Goal: Task Accomplishment & Management: Manage account settings

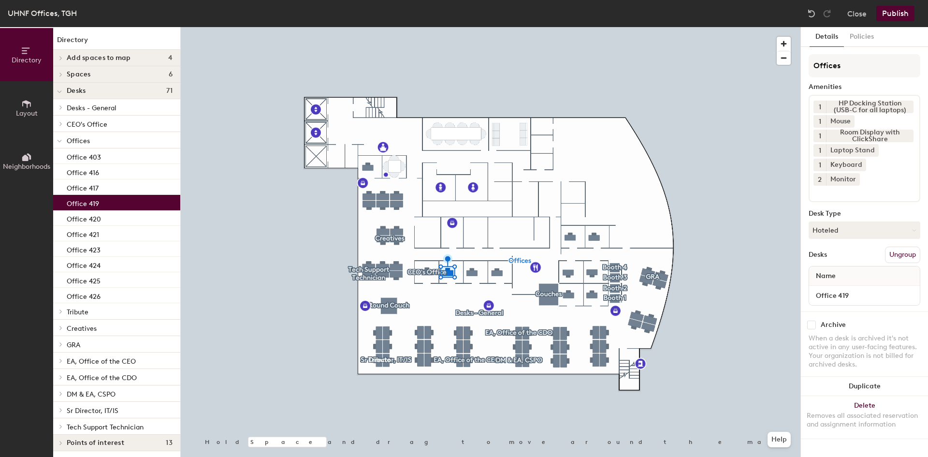
click at [900, 247] on button "Ungroup" at bounding box center [902, 255] width 35 height 16
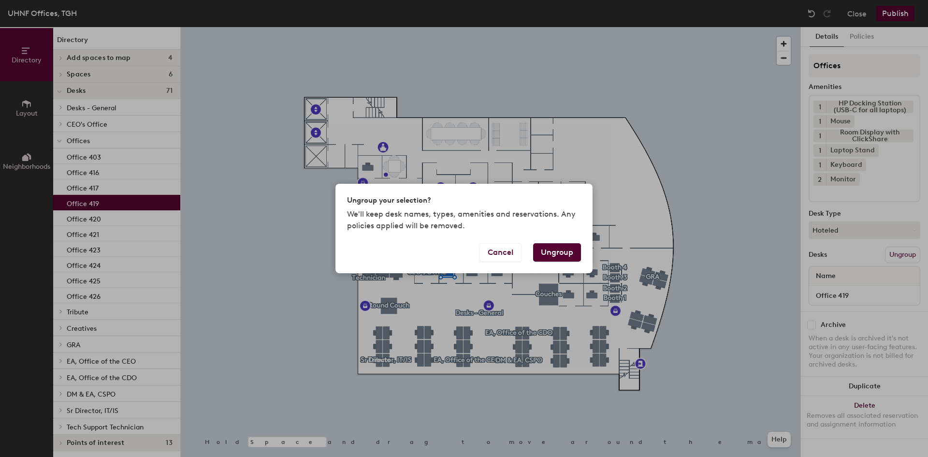
click at [555, 253] on button "Ungroup" at bounding box center [557, 252] width 48 height 18
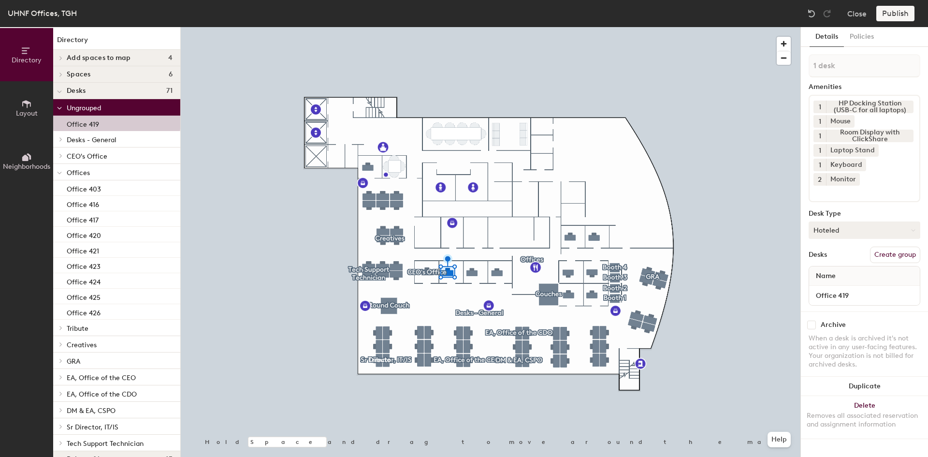
click at [868, 221] on button "Hoteled" at bounding box center [865, 229] width 112 height 17
click at [854, 253] on div "Assigned" at bounding box center [857, 260] width 97 height 15
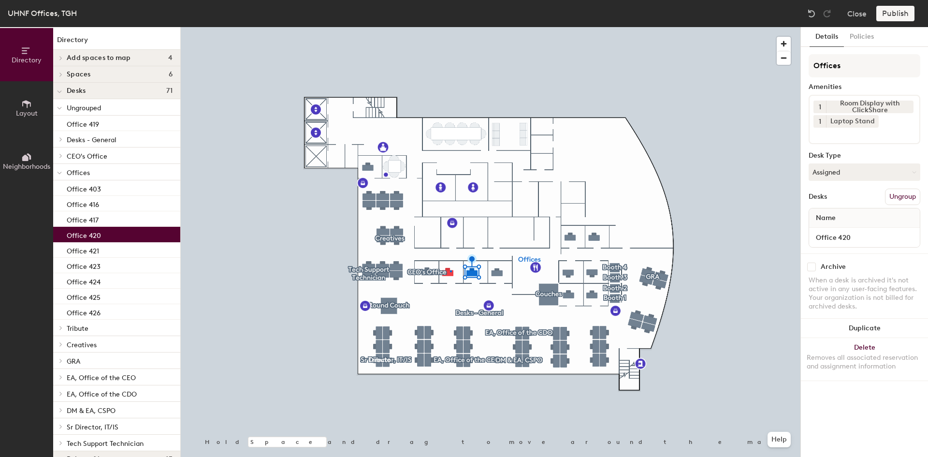
click at [450, 27] on div at bounding box center [491, 27] width 620 height 0
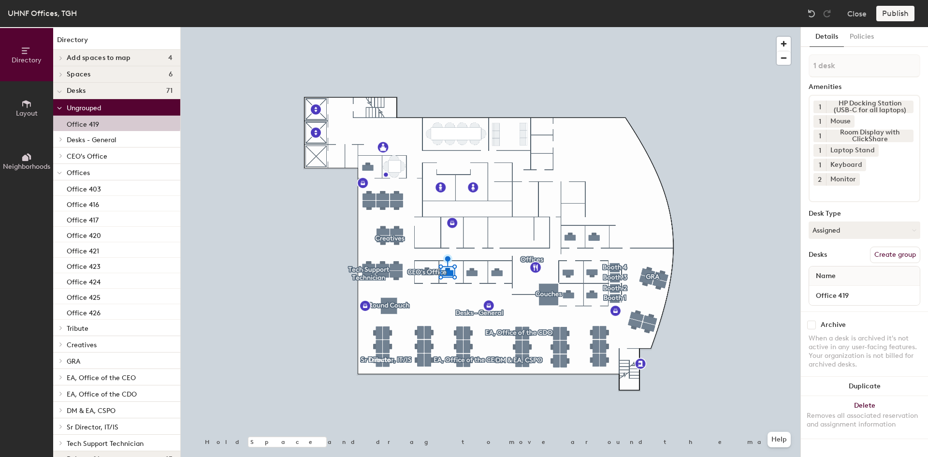
click at [884, 186] on input at bounding box center [856, 192] width 87 height 12
type input "w"
click at [902, 247] on button "Create group" at bounding box center [895, 255] width 50 height 16
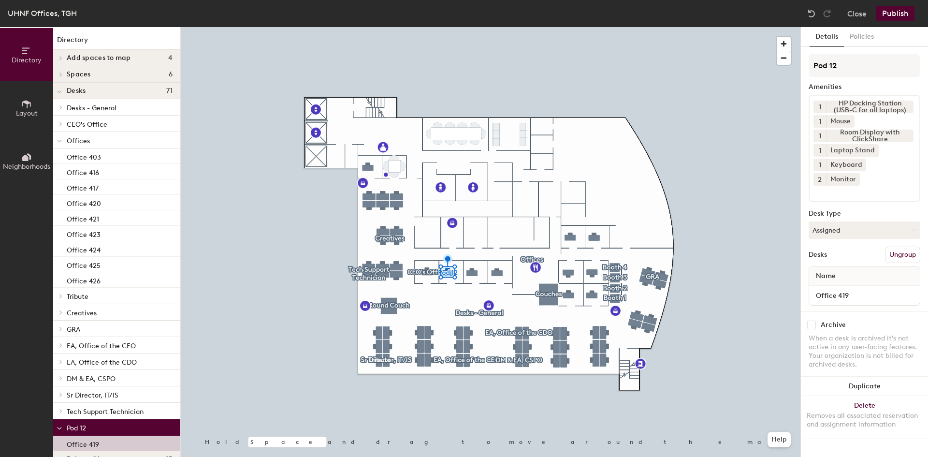
click at [902, 247] on button "Ungroup" at bounding box center [902, 255] width 35 height 16
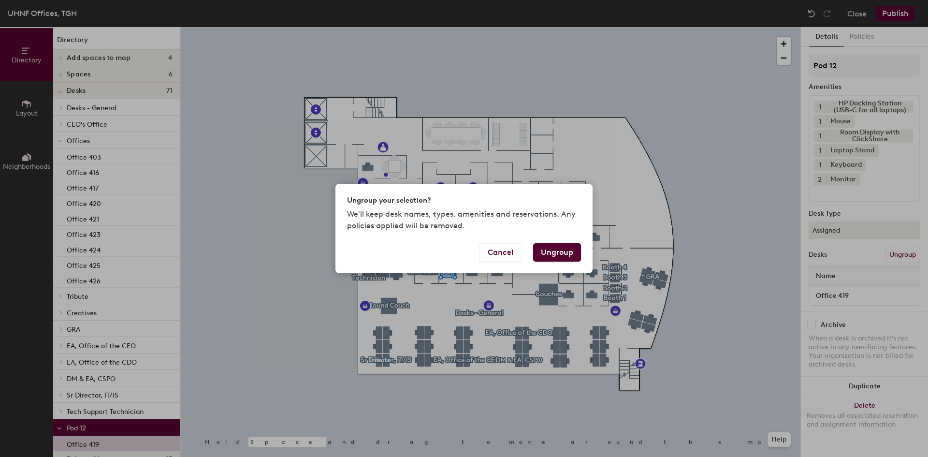
click at [579, 257] on button "Ungroup" at bounding box center [557, 252] width 48 height 18
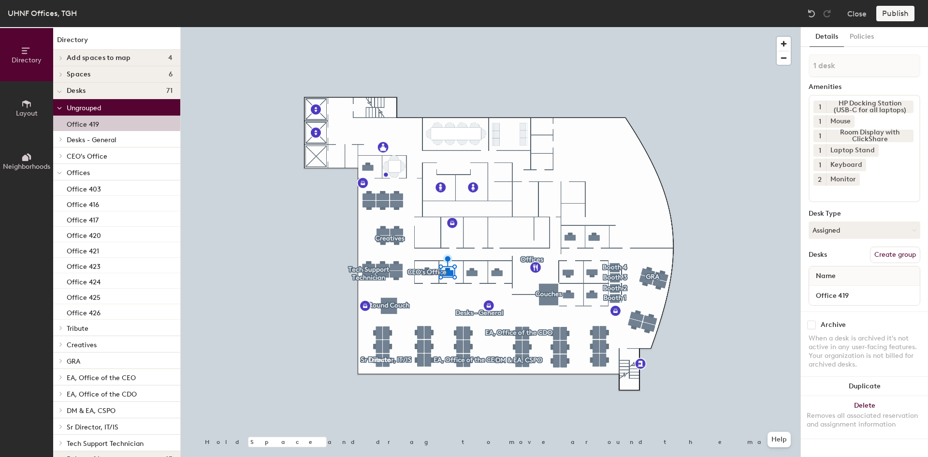
drag, startPoint x: 95, startPoint y: 123, endPoint x: 104, endPoint y: 174, distance: 52.5
click at [108, 184] on div "Ungrouped Office 419 Desks - General Desk 01 Desk 02 Desk 03 Desk 04 Desk 05 De…" at bounding box center [116, 275] width 127 height 352
click at [884, 247] on button "Create group" at bounding box center [895, 255] width 50 height 16
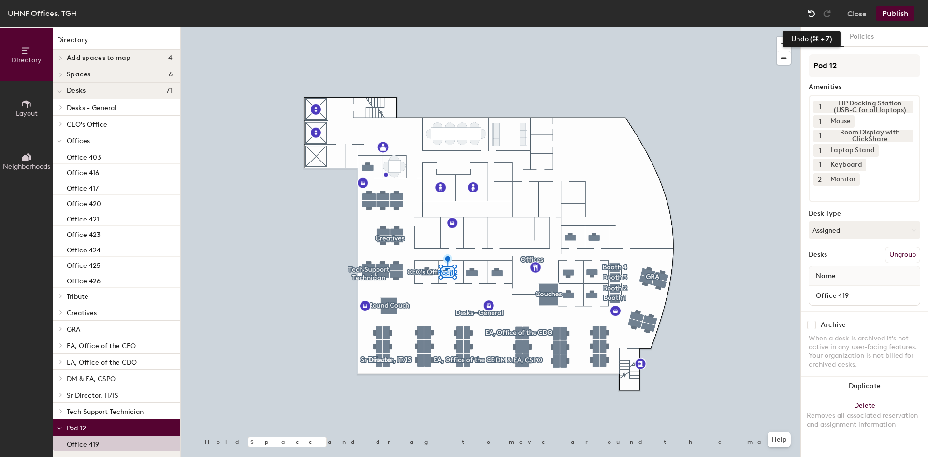
click at [812, 12] on img at bounding box center [812, 14] width 10 height 10
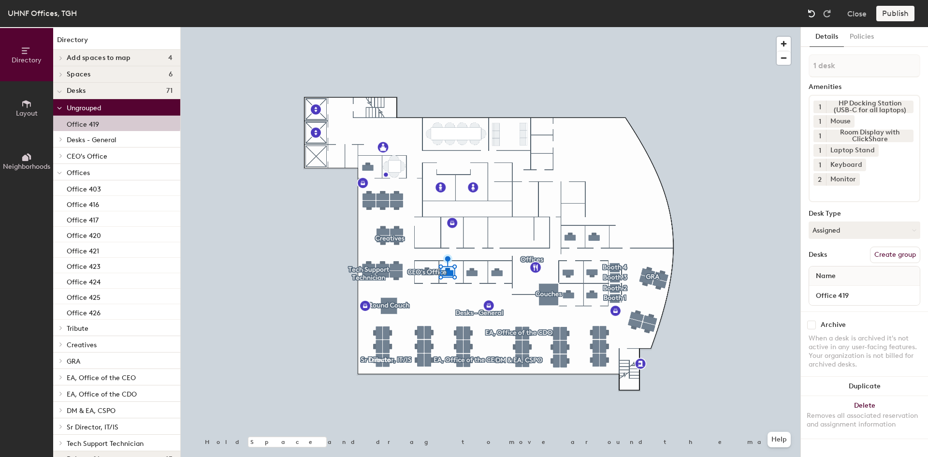
click at [812, 12] on img at bounding box center [812, 14] width 10 height 10
click at [856, 13] on button "Close" at bounding box center [856, 13] width 19 height 15
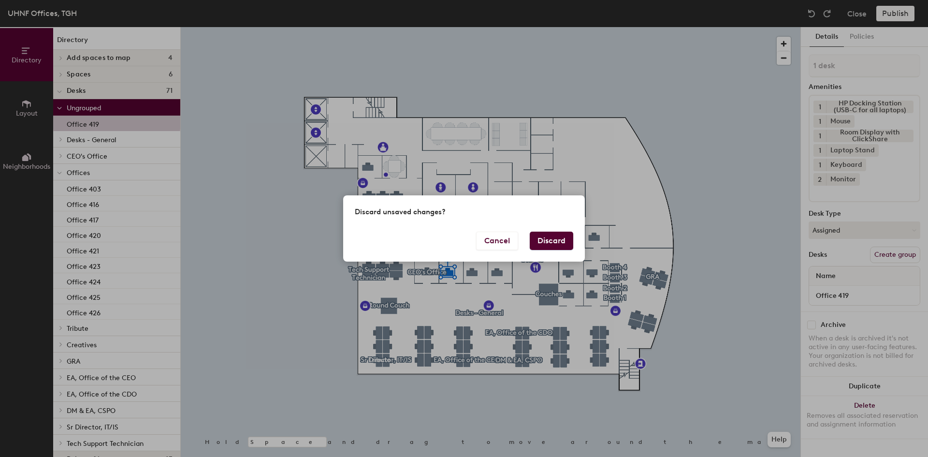
click at [556, 246] on button "Discard" at bounding box center [552, 241] width 44 height 18
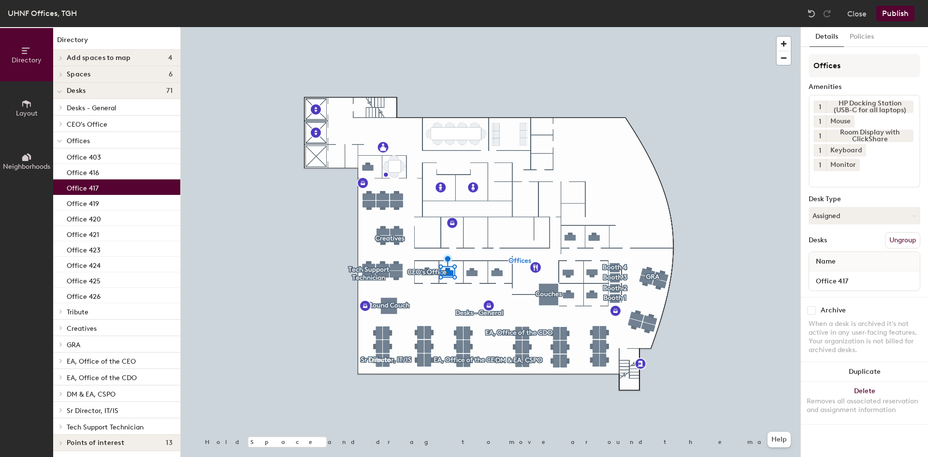
click at [96, 189] on p "Office 417" at bounding box center [83, 186] width 32 height 11
click at [97, 200] on p "Office 419" at bounding box center [83, 202] width 32 height 11
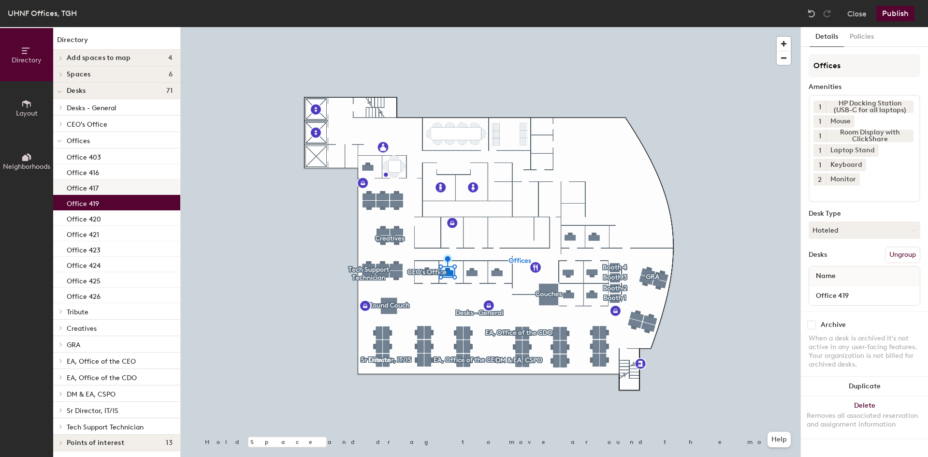
click at [122, 184] on div "Office 417" at bounding box center [116, 186] width 127 height 15
click at [113, 200] on div "Office 419" at bounding box center [116, 202] width 127 height 15
click at [855, 221] on button "Hoteled" at bounding box center [865, 229] width 112 height 17
click at [836, 253] on div "Assigned" at bounding box center [857, 260] width 97 height 15
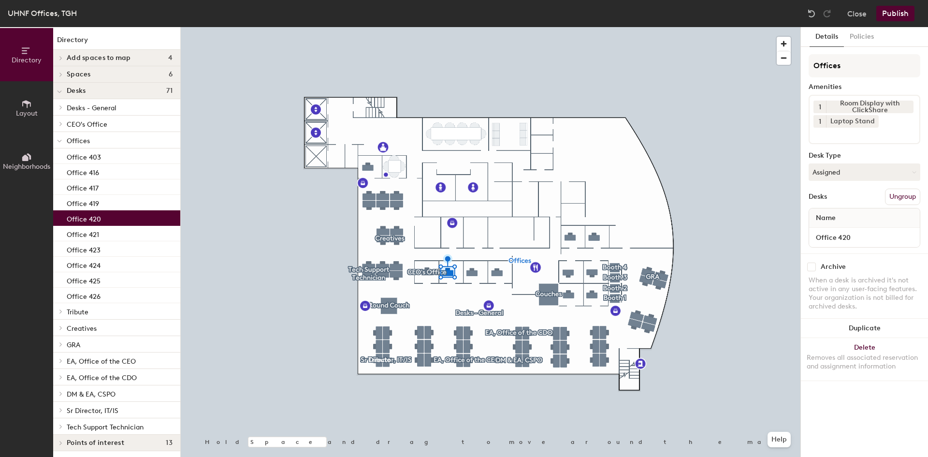
click at [112, 216] on div "Office 420" at bounding box center [116, 217] width 127 height 15
click at [110, 205] on div "Office 419" at bounding box center [116, 202] width 127 height 15
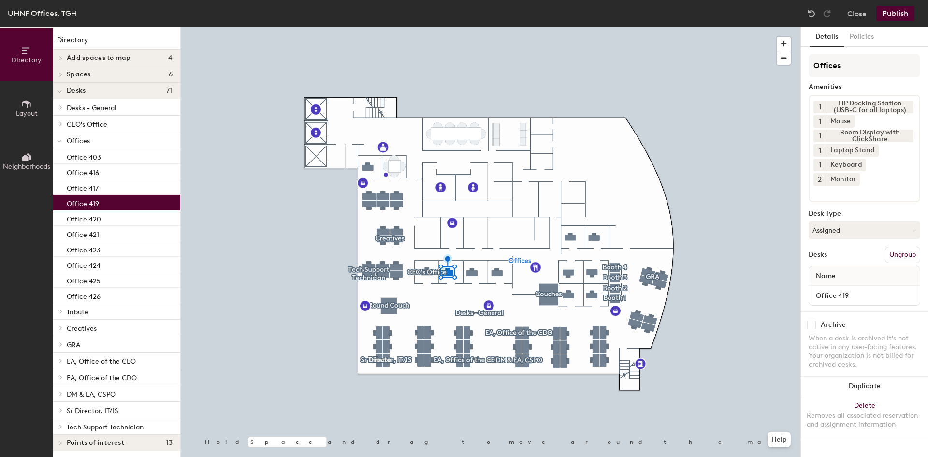
click at [897, 18] on button "Publish" at bounding box center [895, 13] width 38 height 15
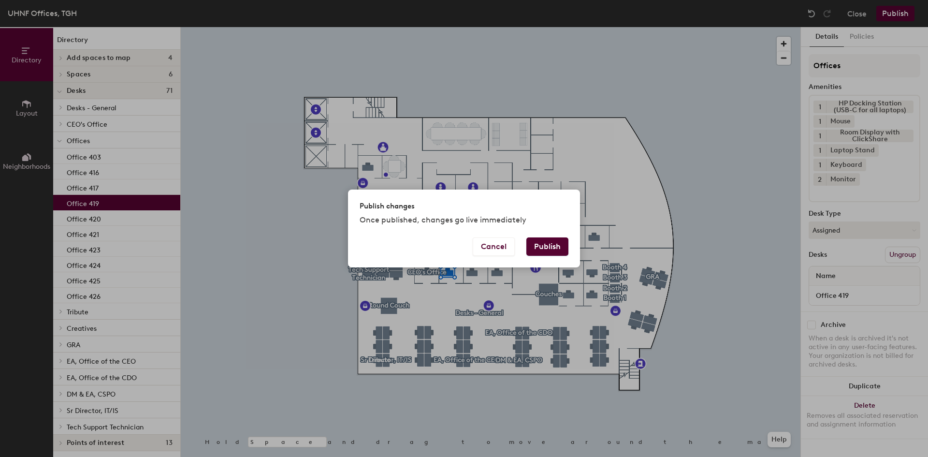
click at [537, 249] on button "Publish" at bounding box center [547, 246] width 42 height 18
